Goal: Go to known website: Access a specific website the user already knows

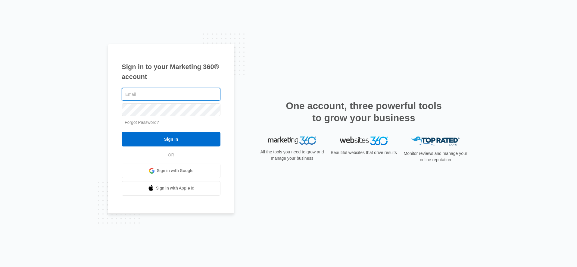
type input "[PERSON_NAME][EMAIL_ADDRESS][PERSON_NAME][DOMAIN_NAME]"
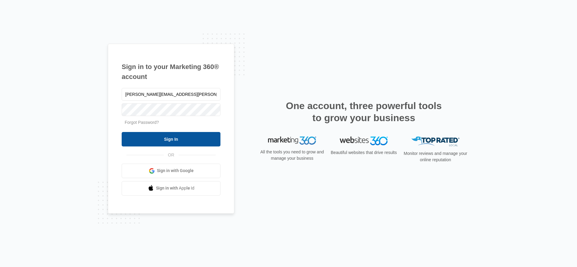
click at [167, 136] on input "Sign In" at bounding box center [171, 139] width 99 height 14
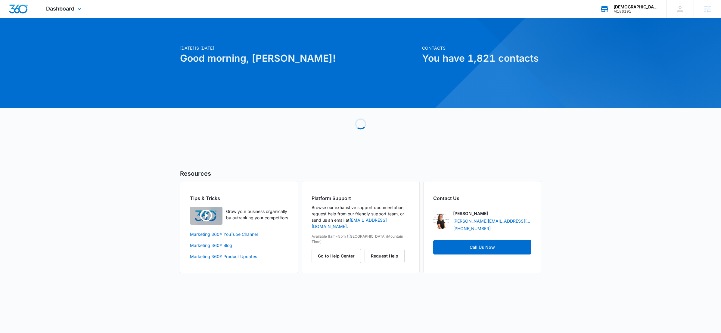
click at [629, 10] on div "M186191" at bounding box center [636, 11] width 44 height 4
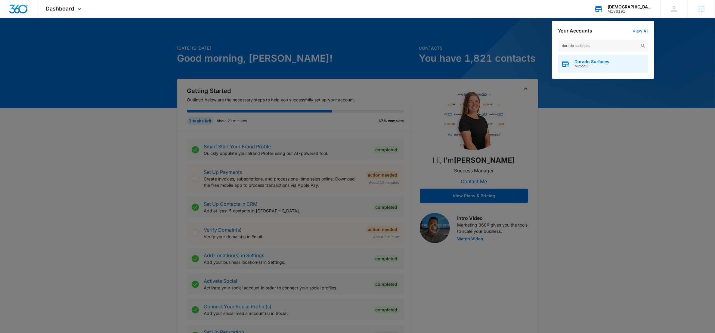
type input "dorado surfaces"
click at [592, 63] on span "Dorado Surfaces" at bounding box center [592, 61] width 35 height 5
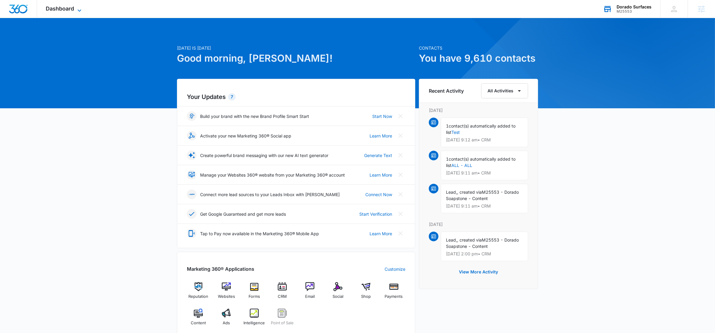
click at [80, 9] on icon at bounding box center [79, 10] width 7 height 7
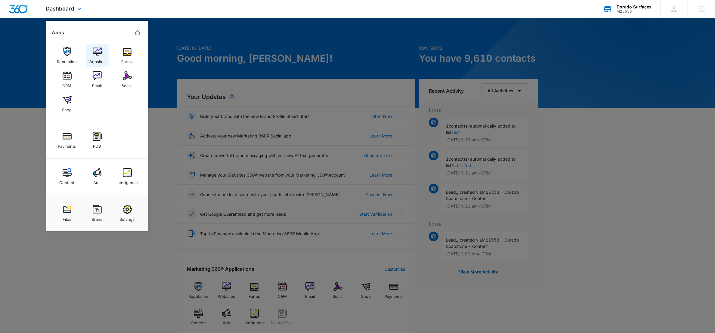
click at [97, 54] on img at bounding box center [97, 51] width 9 height 9
